Goal: Check status

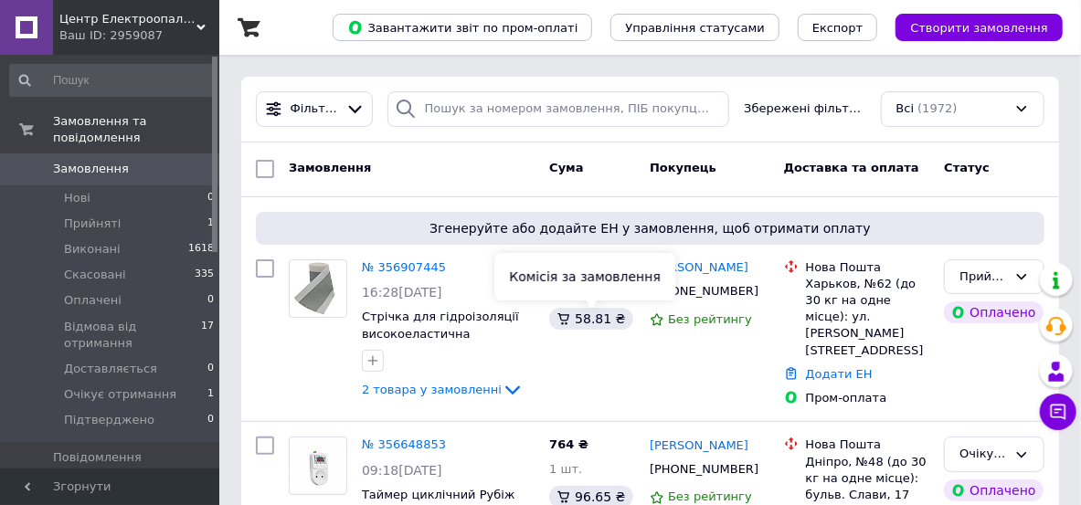
click at [395, 261] on link "№ 356907445" at bounding box center [404, 268] width 84 height 14
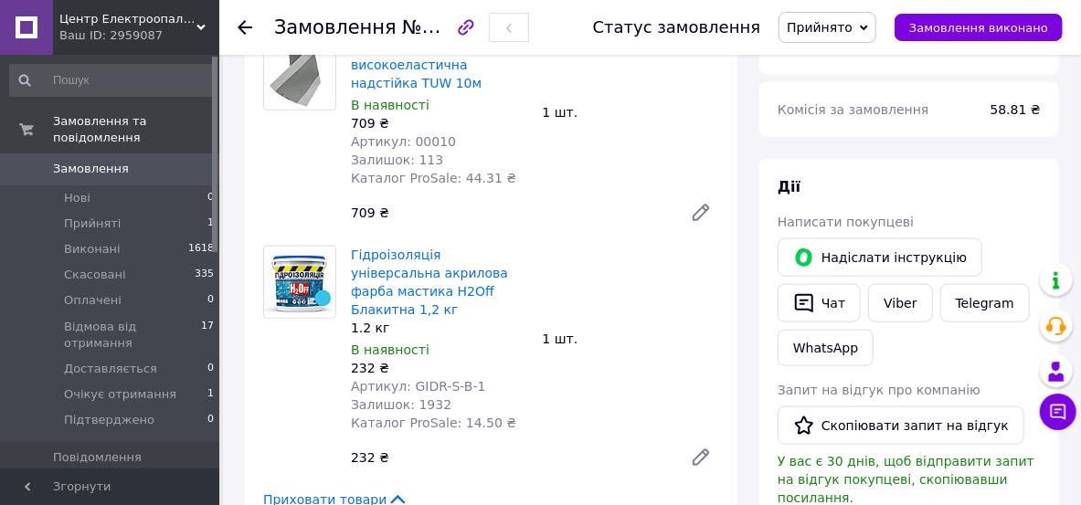
scroll to position [878, 0]
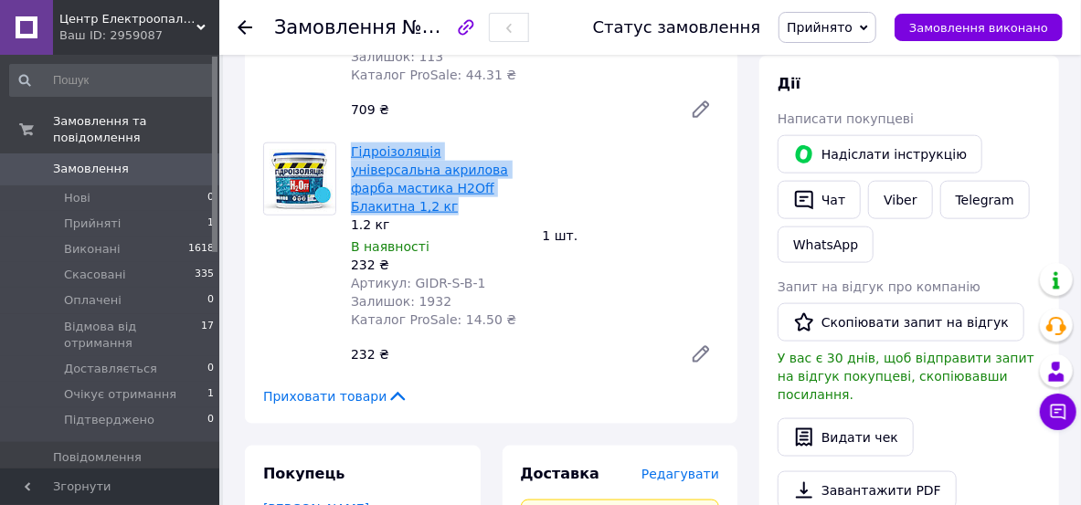
drag, startPoint x: 467, startPoint y: 321, endPoint x: 352, endPoint y: 255, distance: 132.6
click at [352, 216] on span "Гідроізоляція універсальна акрилова фарба мастика H2Off Блакитна 1,2 кг" at bounding box center [439, 179] width 177 height 73
copy link "Гідроізоляція універсальна акрилова фарба мастика H2Off Блакитна 1,2 кг"
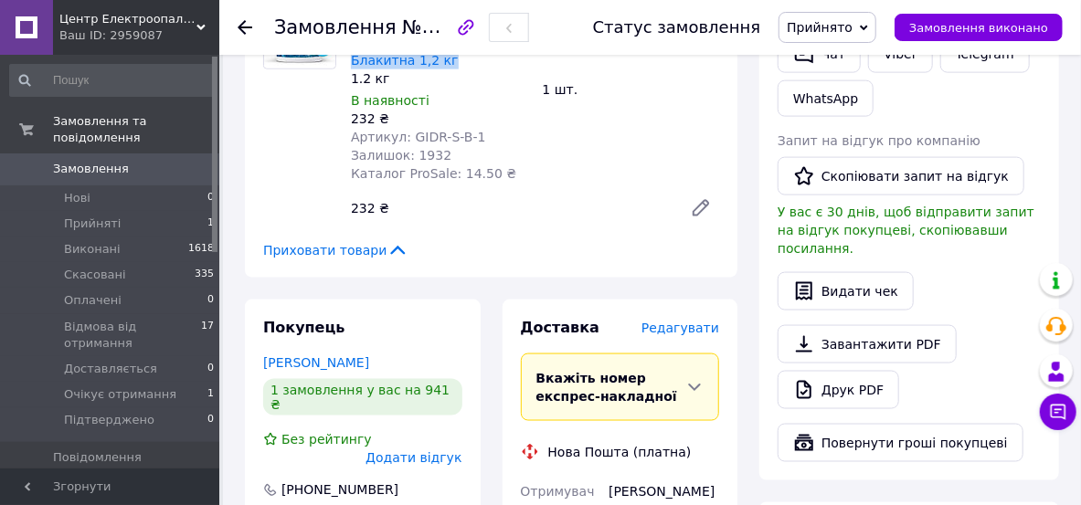
scroll to position [658, 0]
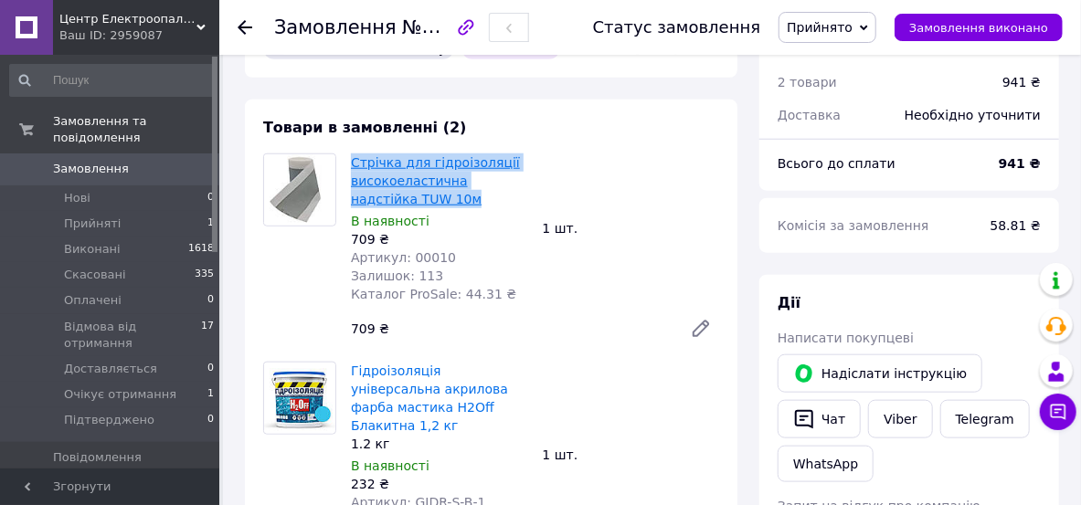
drag, startPoint x: 502, startPoint y: 274, endPoint x: 354, endPoint y: 205, distance: 163.6
click at [354, 205] on span "Стрічка для гідроізоляції високоеластична надстійка TUW 10м" at bounding box center [439, 181] width 177 height 55
copy link "Стрічка для гідроізоляції високоеластична надстійка TUW 10м"
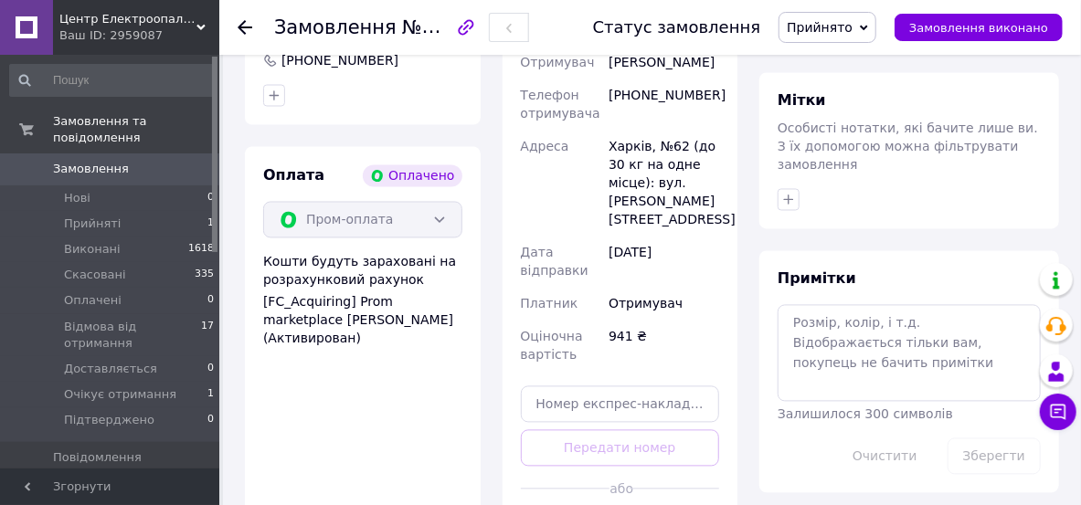
scroll to position [1536, 0]
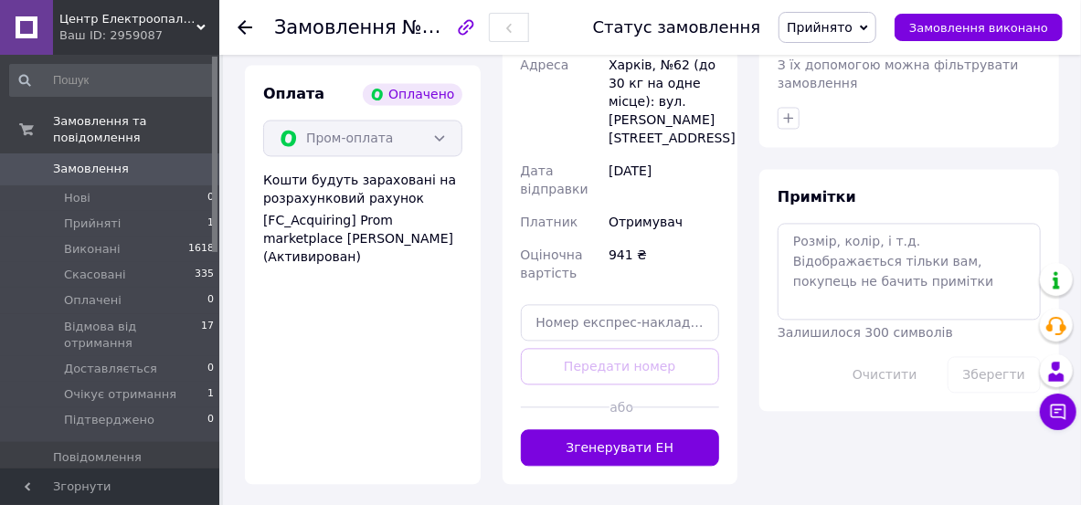
drag, startPoint x: 725, startPoint y: 237, endPoint x: 605, endPoint y: 237, distance: 119.7
click at [605, 237] on div "Доставка [PERSON_NAME] Вкажіть номер експрес-накладної Обов'язково введіть номе…" at bounding box center [621, 136] width 236 height 697
copy div "[PHONE_NUMBER]"
drag, startPoint x: 679, startPoint y: 200, endPoint x: 608, endPoint y: 169, distance: 77.8
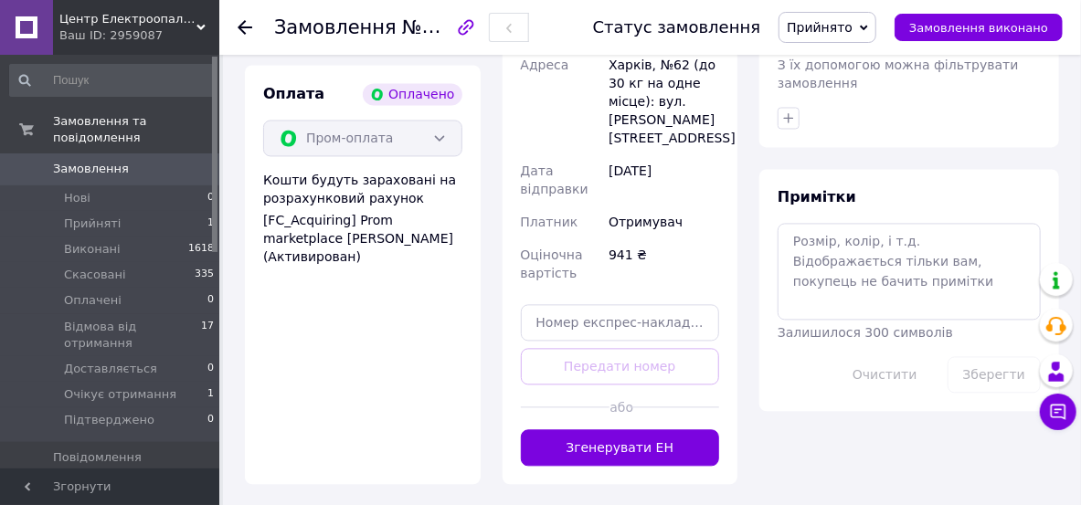
copy div "[PERSON_NAME]"
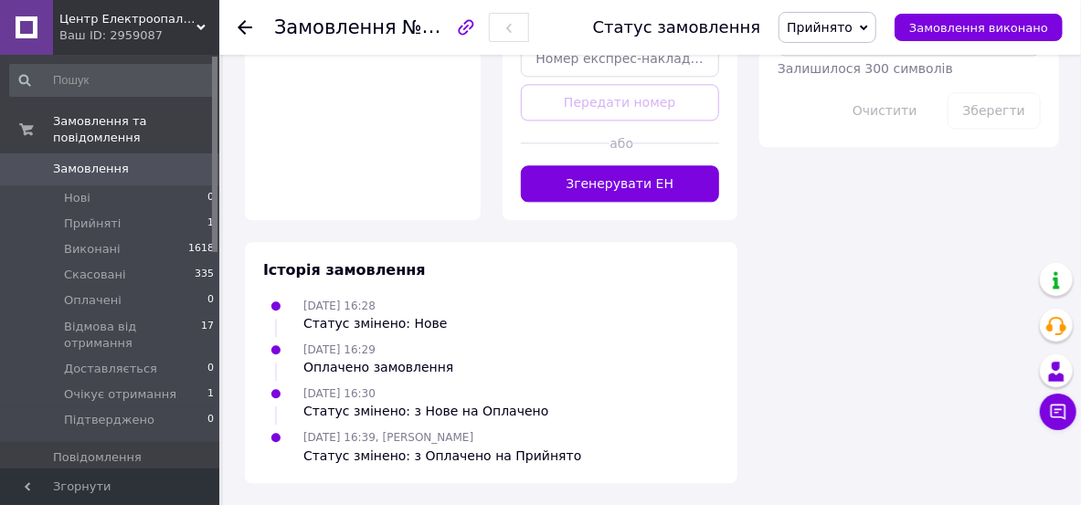
scroll to position [1974, 0]
click at [556, 77] on input "text" at bounding box center [620, 58] width 199 height 37
paste input "20451225280824"
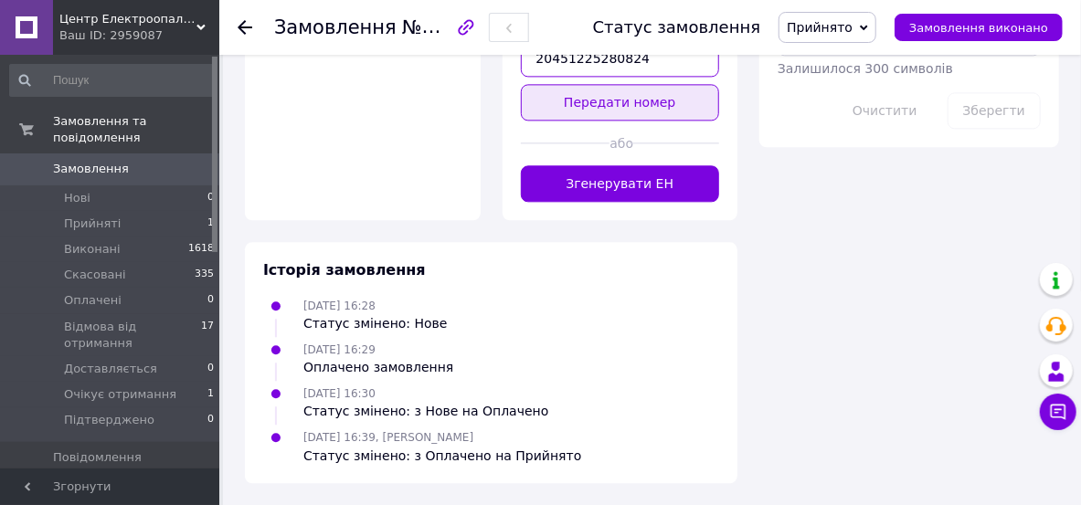
type input "20451225280824"
click at [601, 121] on button "Передати номер" at bounding box center [620, 102] width 199 height 37
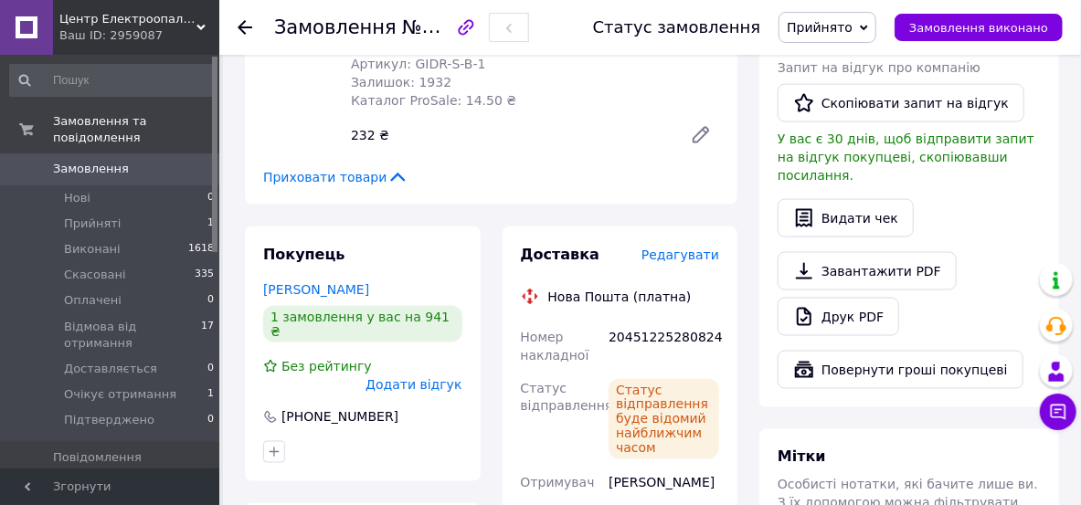
scroll to position [731, 0]
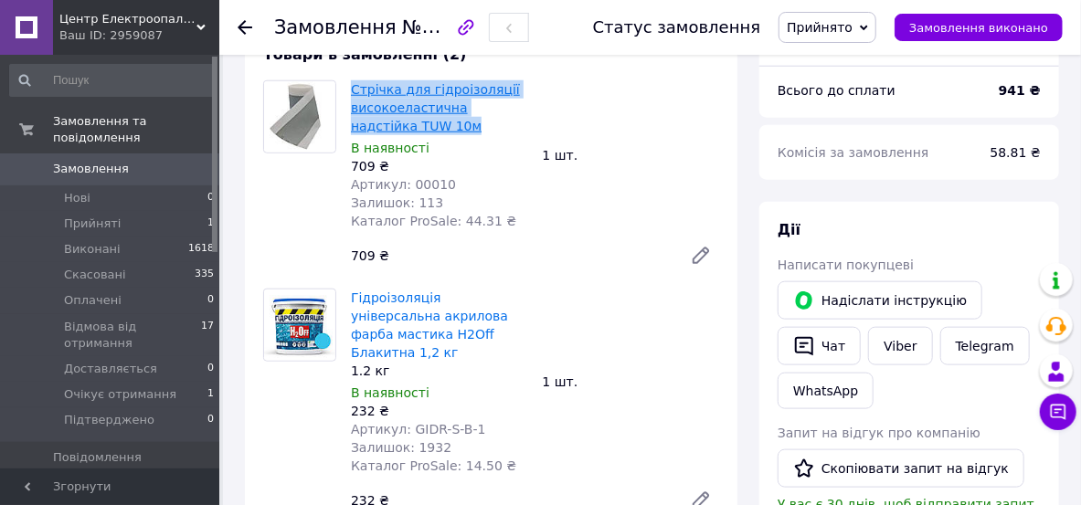
drag, startPoint x: 505, startPoint y: 203, endPoint x: 353, endPoint y: 125, distance: 170.5
click at [349, 124] on div "Стрічка для гідроізоляції високоеластична надстійка TUW 10м В наявності 709 ₴ А…" at bounding box center [440, 155] width 192 height 157
copy link "Стрічка для гідроізоляції високоеластична надстійка TUW 10м"
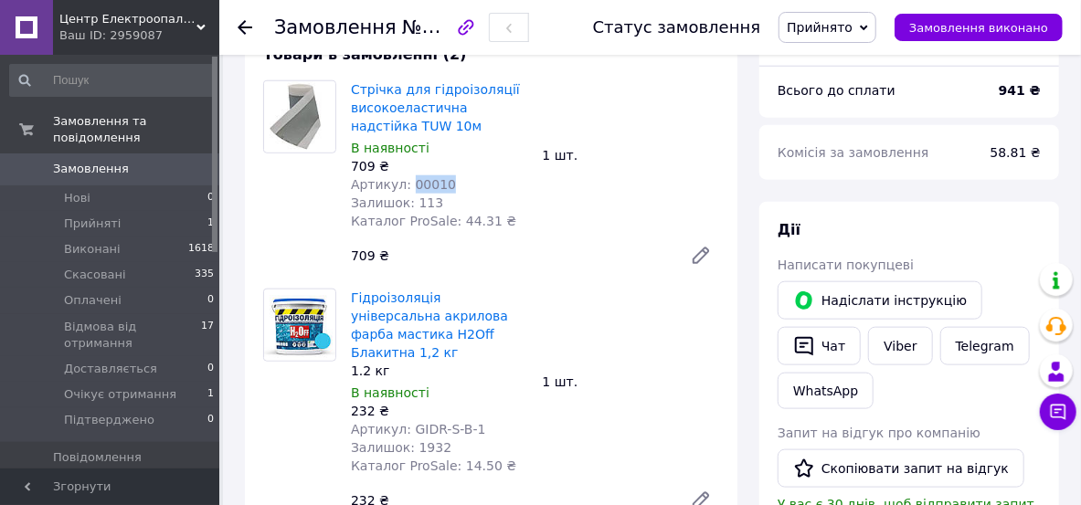
drag, startPoint x: 473, startPoint y: 275, endPoint x: 419, endPoint y: 269, distance: 55.2
click at [419, 194] on div "Артикул: 00010" at bounding box center [439, 185] width 177 height 18
copy span "00010"
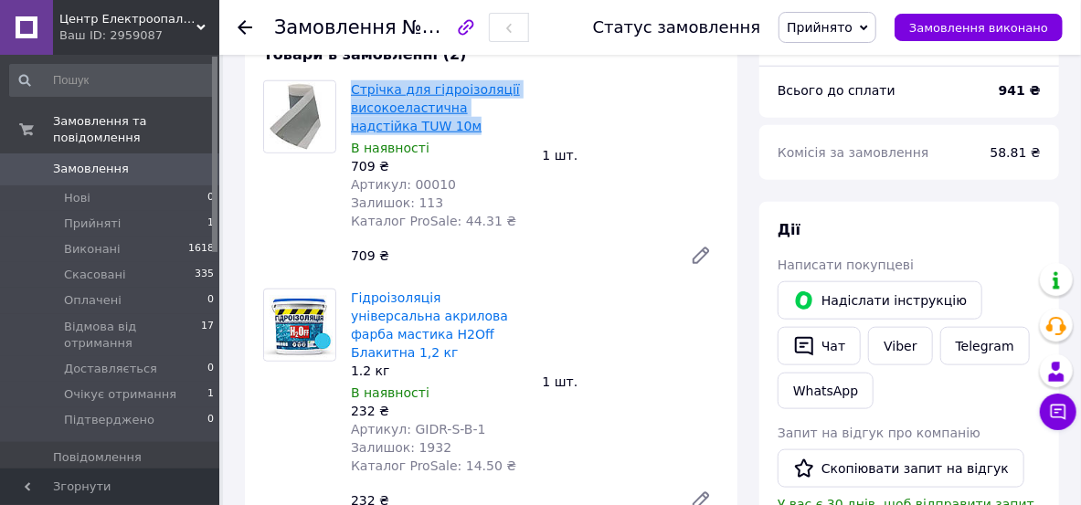
drag, startPoint x: 501, startPoint y: 204, endPoint x: 351, endPoint y: 136, distance: 164.5
click at [351, 135] on span "Стрічка для гідроізоляції високоеластична надстійка TUW 10м" at bounding box center [439, 107] width 177 height 55
copy link "Стрічка для гідроізоляції високоеластична надстійка TUW 10м"
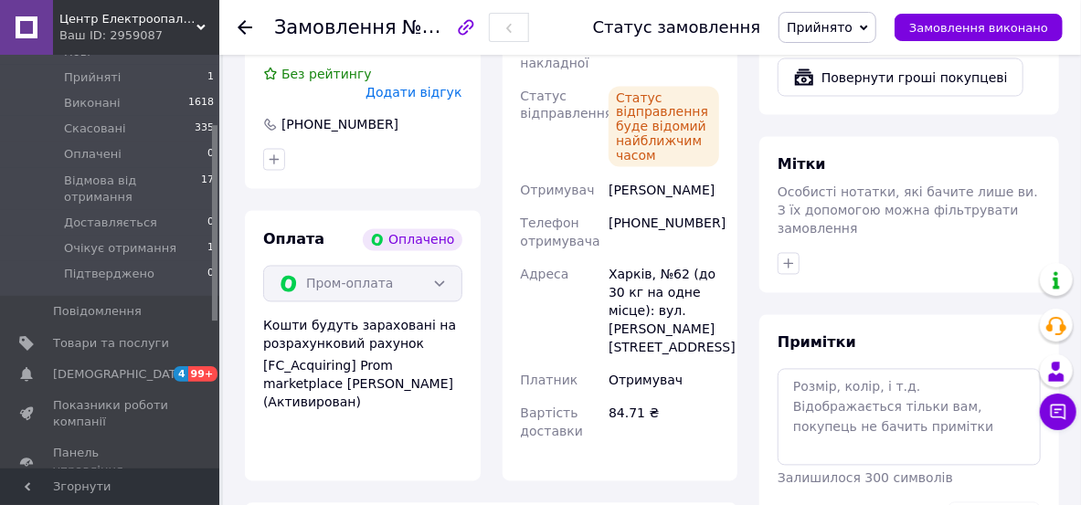
scroll to position [1536, 0]
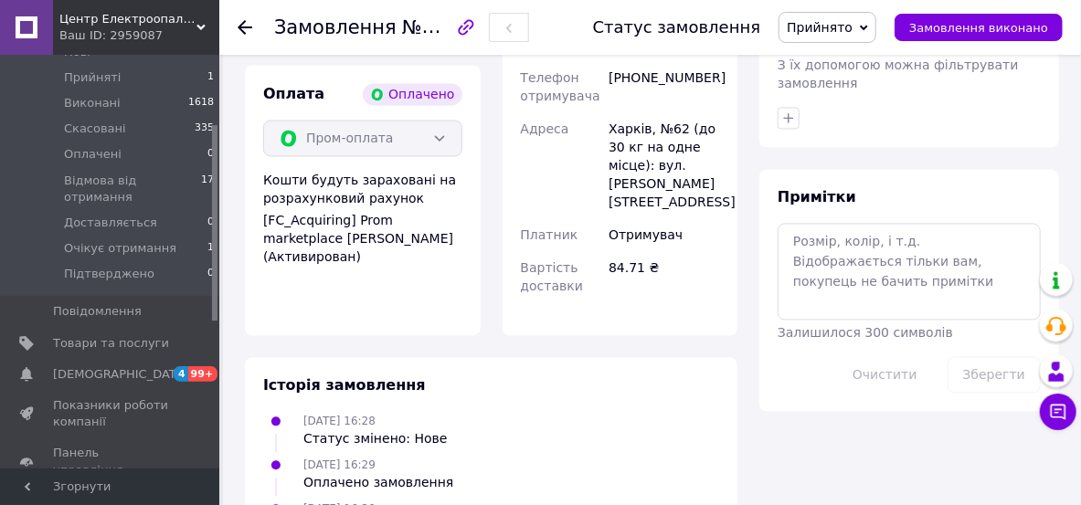
drag, startPoint x: 671, startPoint y: 271, endPoint x: 611, endPoint y: 256, distance: 62.3
click at [611, 61] on div "[PERSON_NAME]" at bounding box center [664, 44] width 118 height 33
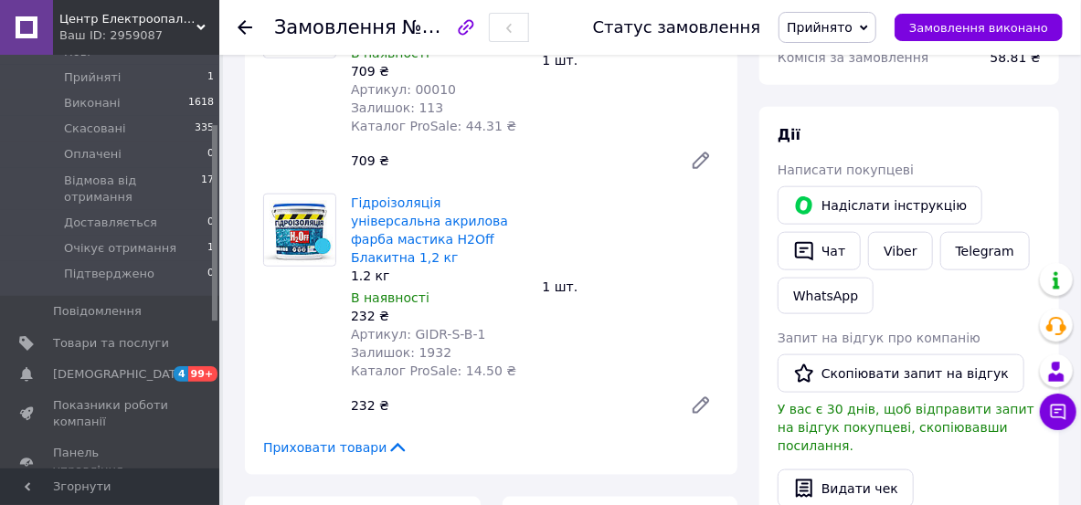
scroll to position [804, 0]
